Goal: Navigation & Orientation: Find specific page/section

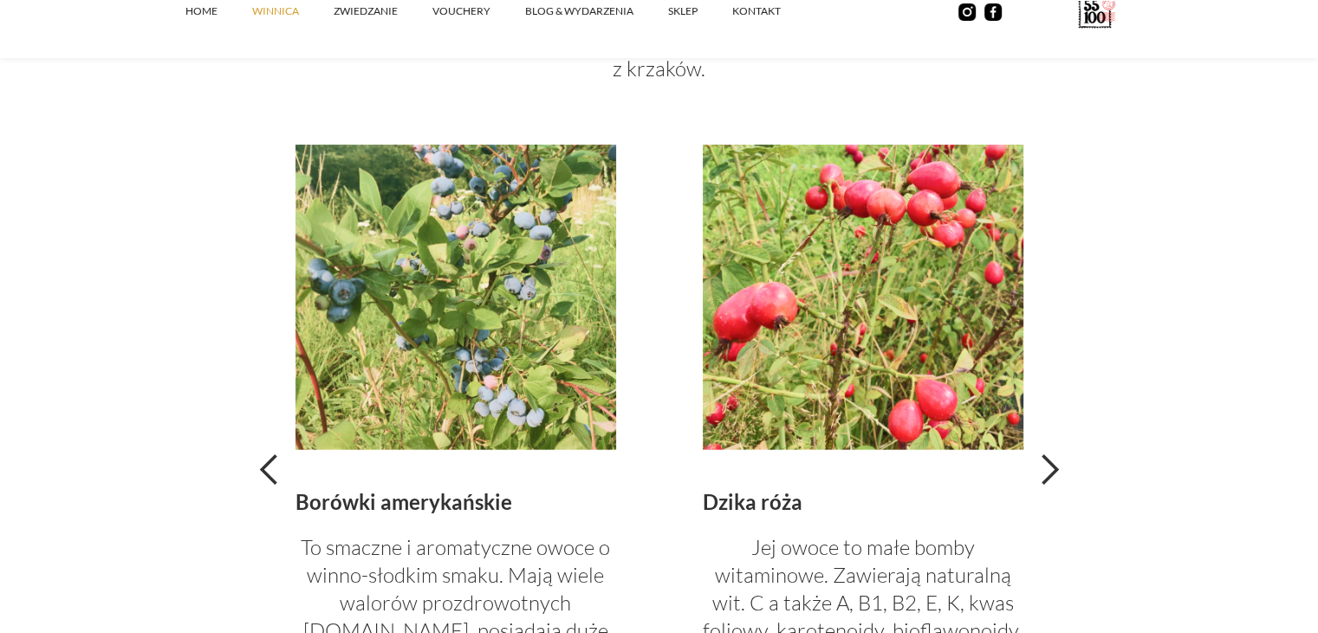
scroll to position [3900, 0]
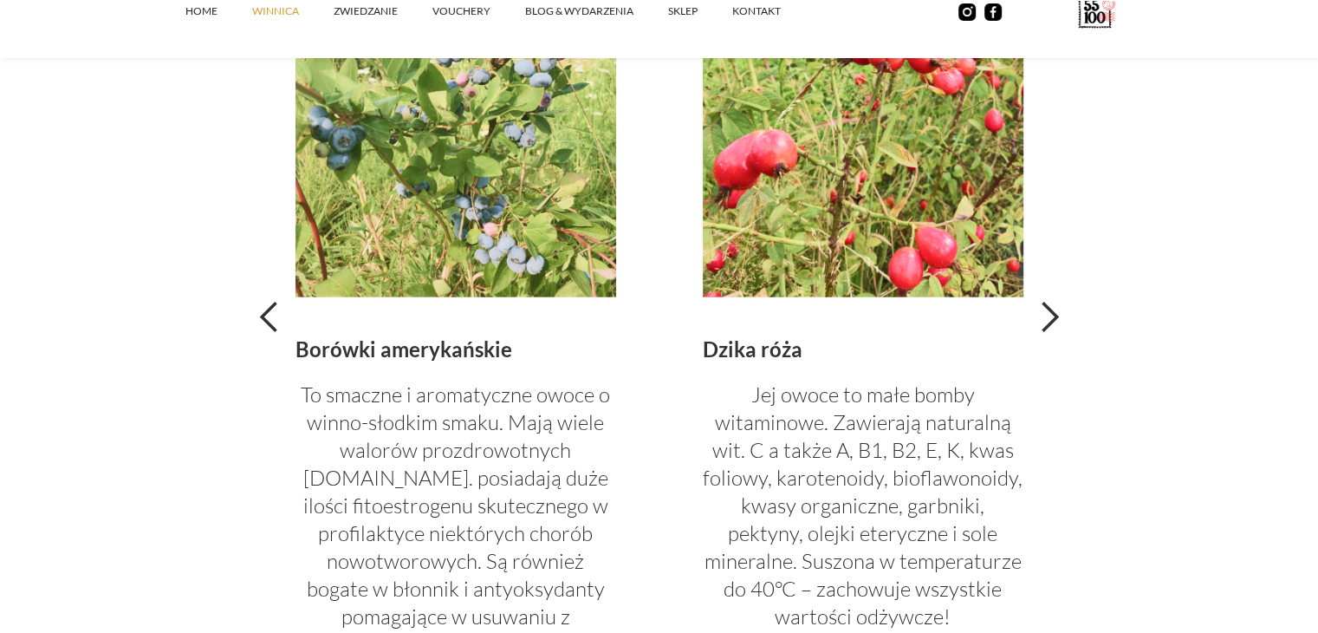
click at [1050, 312] on div "next slide" at bounding box center [1049, 317] width 35 height 35
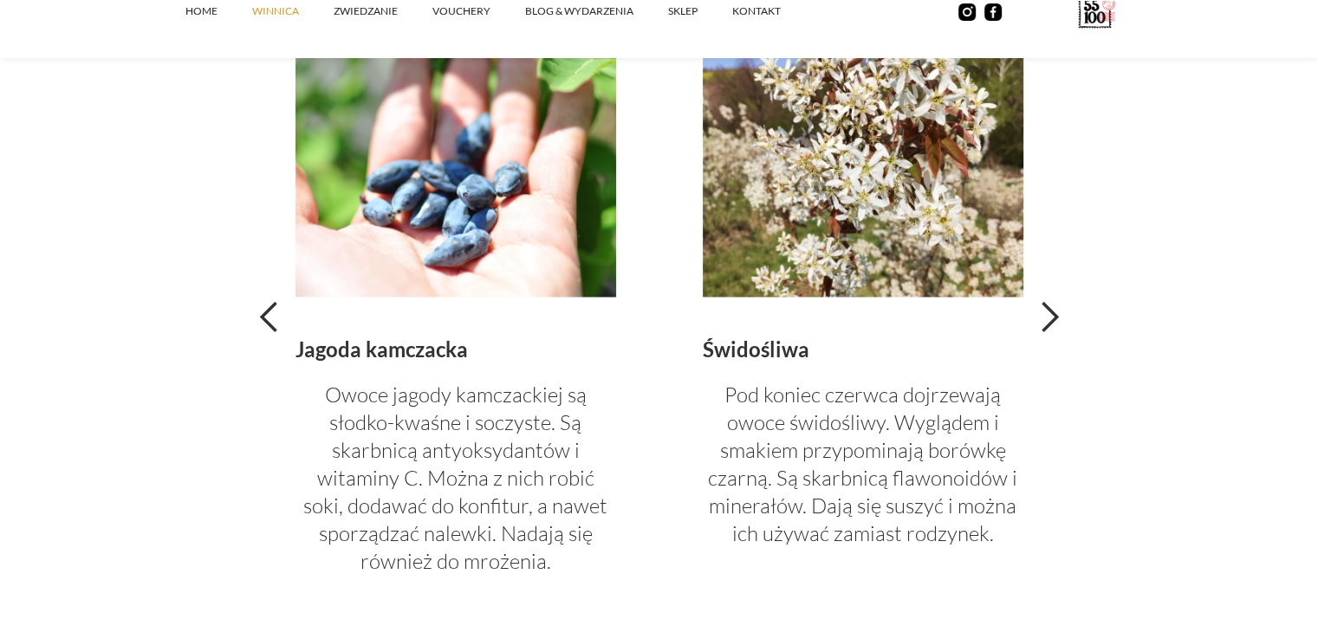
click at [1050, 312] on div "next slide" at bounding box center [1049, 317] width 35 height 35
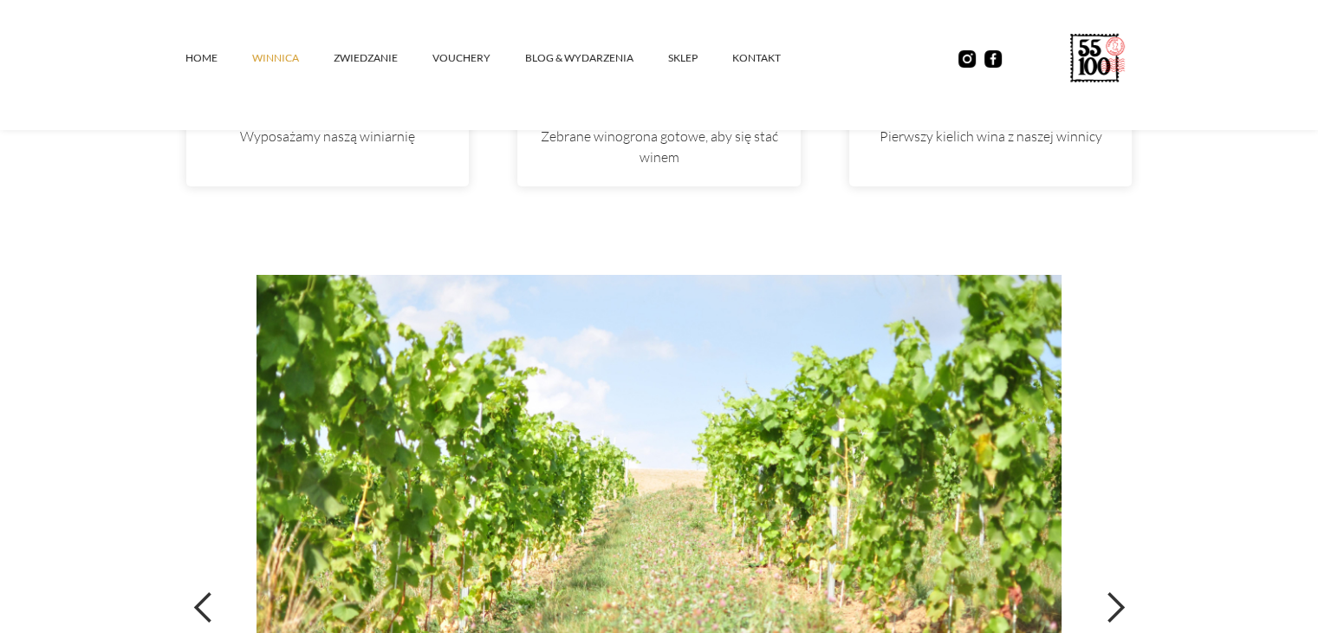
scroll to position [5199, 0]
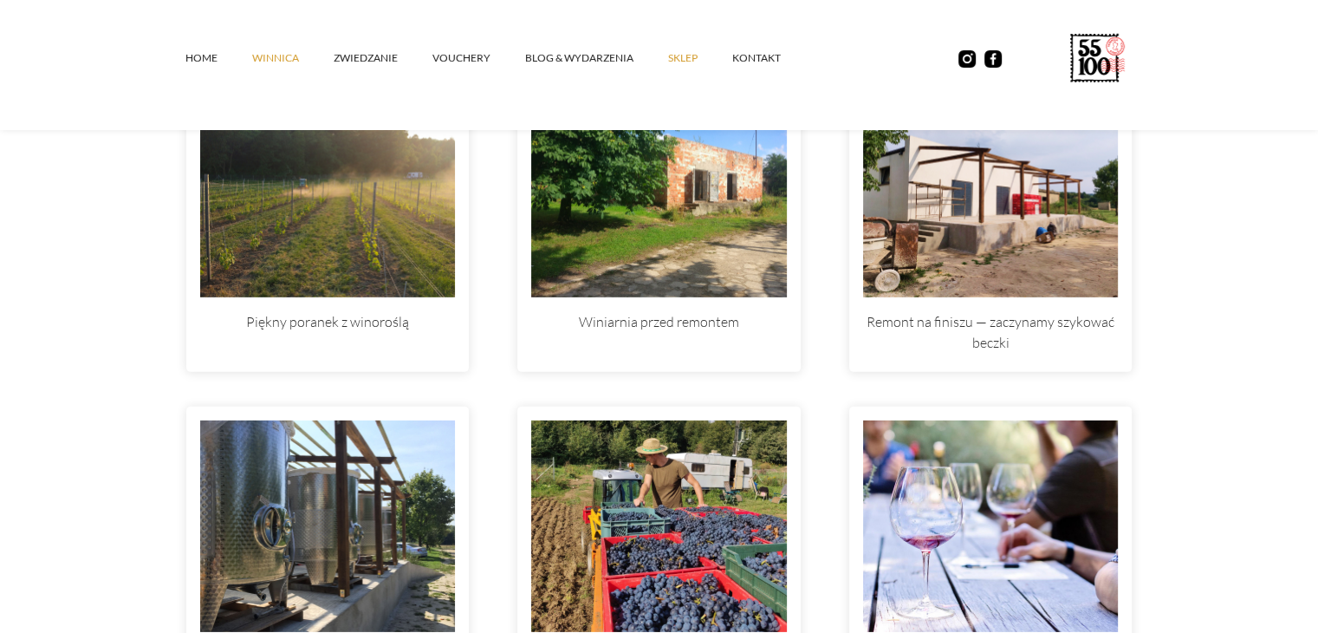
click at [672, 60] on link "SKLEP" at bounding box center [700, 58] width 64 height 52
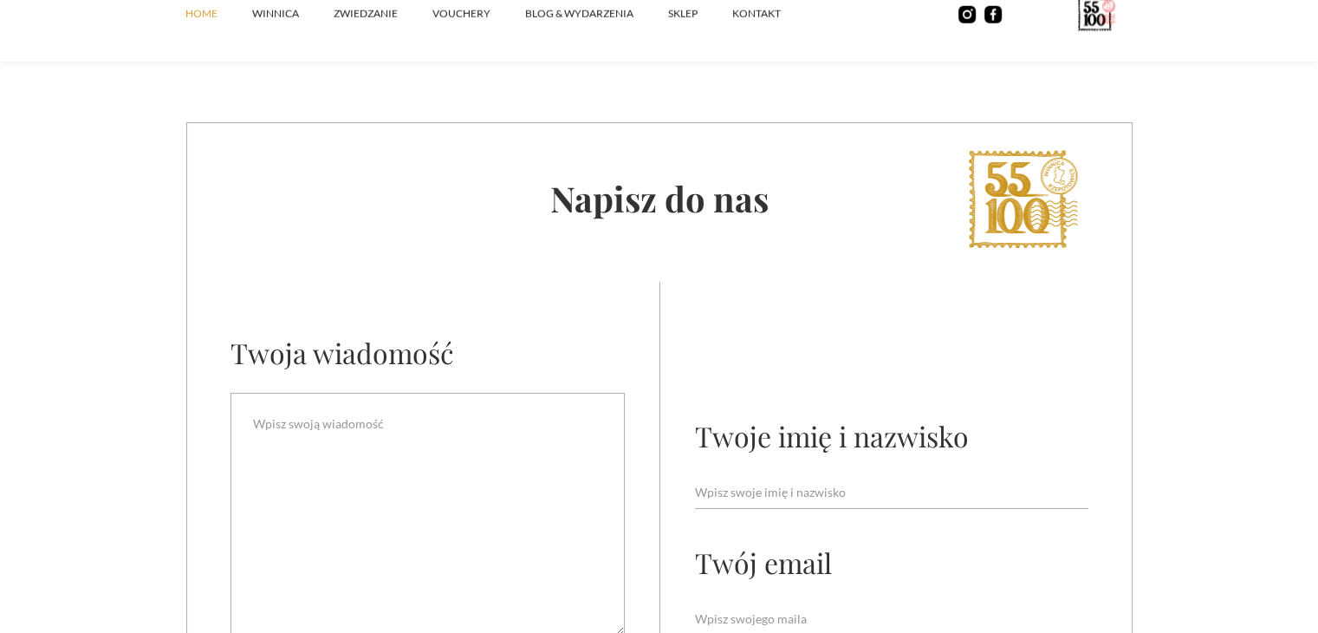
scroll to position [6070, 0]
